Goal: Navigation & Orientation: Find specific page/section

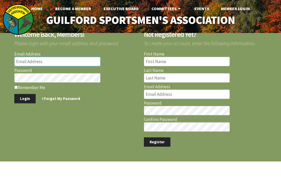
type input "briank7212@gmail.com"
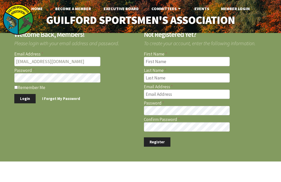
click at [24, 98] on button "Login" at bounding box center [24, 99] width 21 height 10
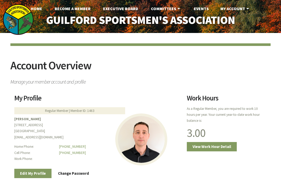
click at [38, 8] on link "Home" at bounding box center [37, 8] width 20 height 10
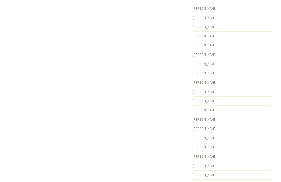
scroll to position [687, 0]
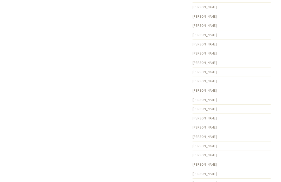
scroll to position [466, 0]
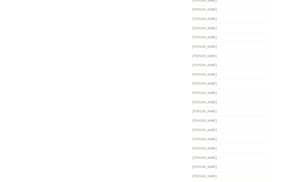
scroll to position [640, 0]
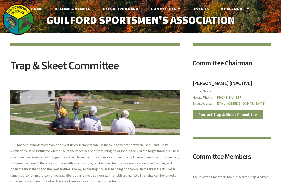
click at [76, 9] on link "Become A Member" at bounding box center [72, 8] width 44 height 10
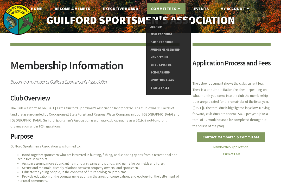
click at [119, 9] on link "Executive Board" at bounding box center [120, 8] width 43 height 10
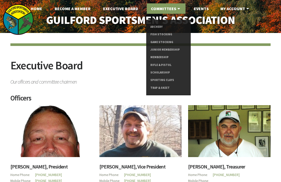
click at [166, 81] on link "Sporting Clays" at bounding box center [168, 80] width 36 height 8
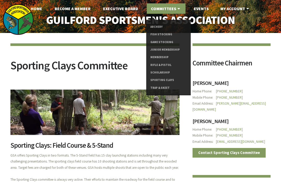
click at [164, 65] on link "Rifle & Pistol" at bounding box center [168, 65] width 36 height 8
